Goal: Register for event/course

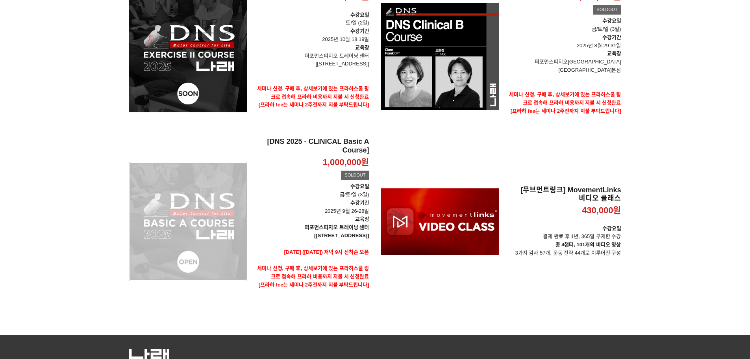
click at [197, 206] on div "[DNS 2025 - CLINICAL Basic A Course] 1,000,000원 TIME SALE SOLDOUT" at bounding box center [188, 221] width 118 height 168
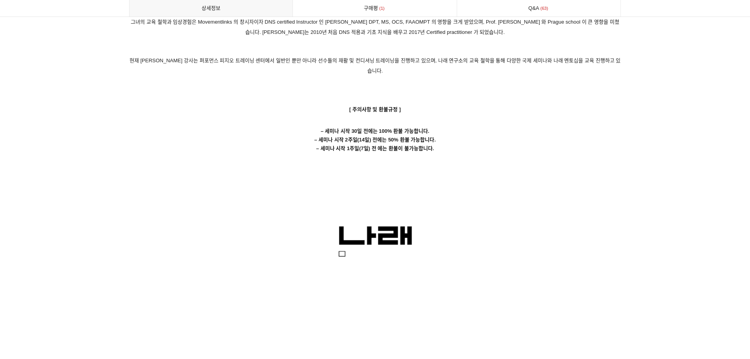
scroll to position [4409, 0]
